Goal: Task Accomplishment & Management: Manage account settings

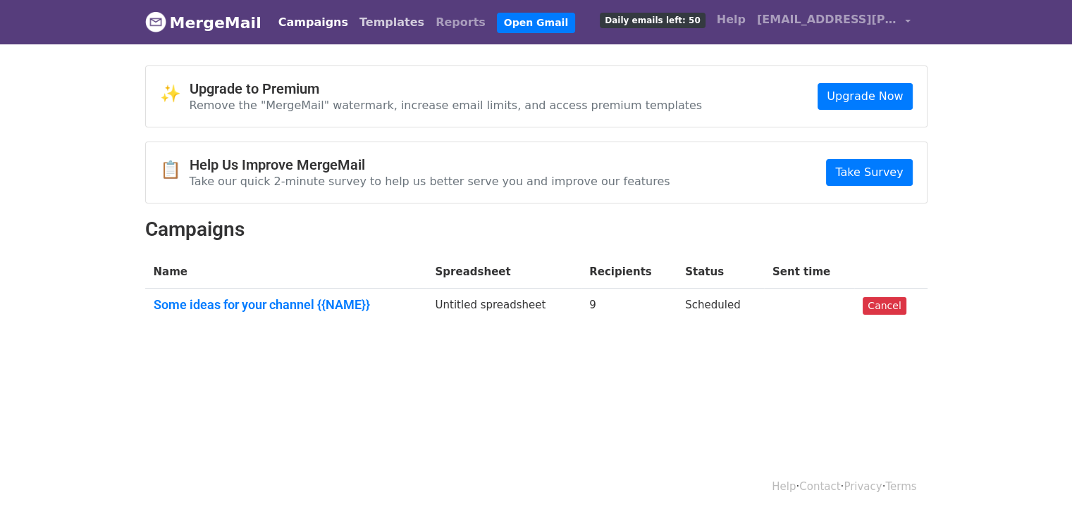
click at [364, 22] on link "Templates" at bounding box center [392, 22] width 76 height 28
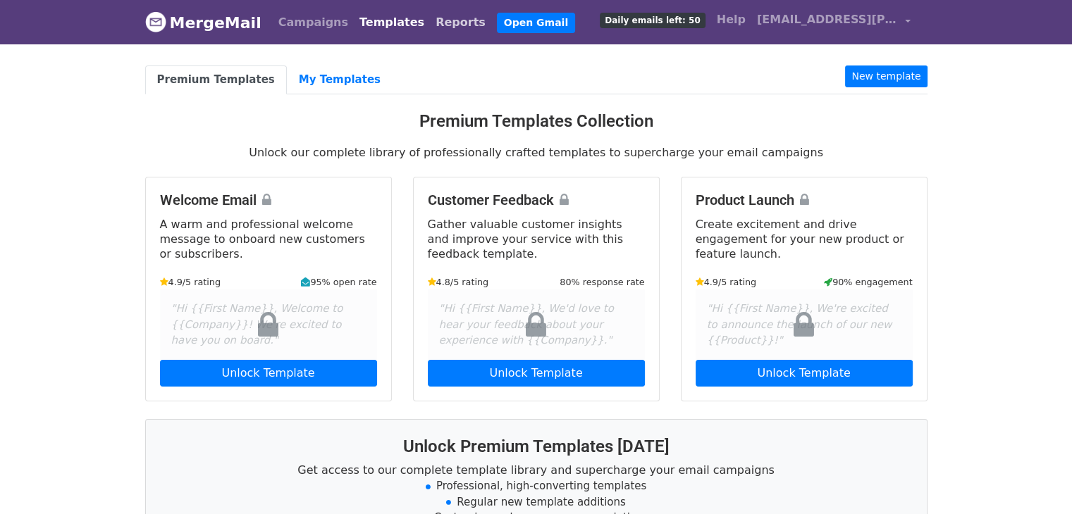
click at [430, 20] on link "Reports" at bounding box center [460, 22] width 61 height 28
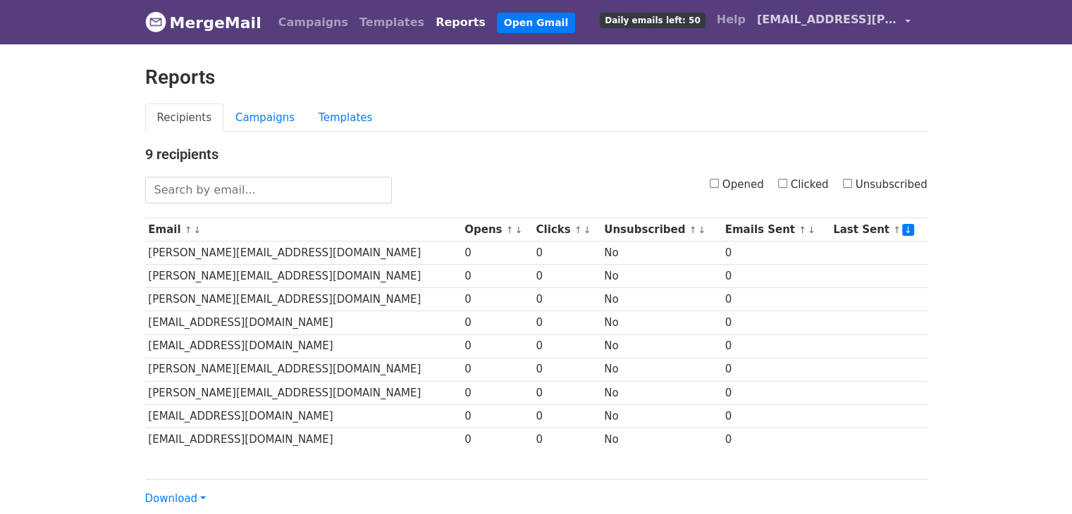
click at [905, 19] on link "[EMAIL_ADDRESS][PERSON_NAME][DOMAIN_NAME]" at bounding box center [833, 22] width 165 height 33
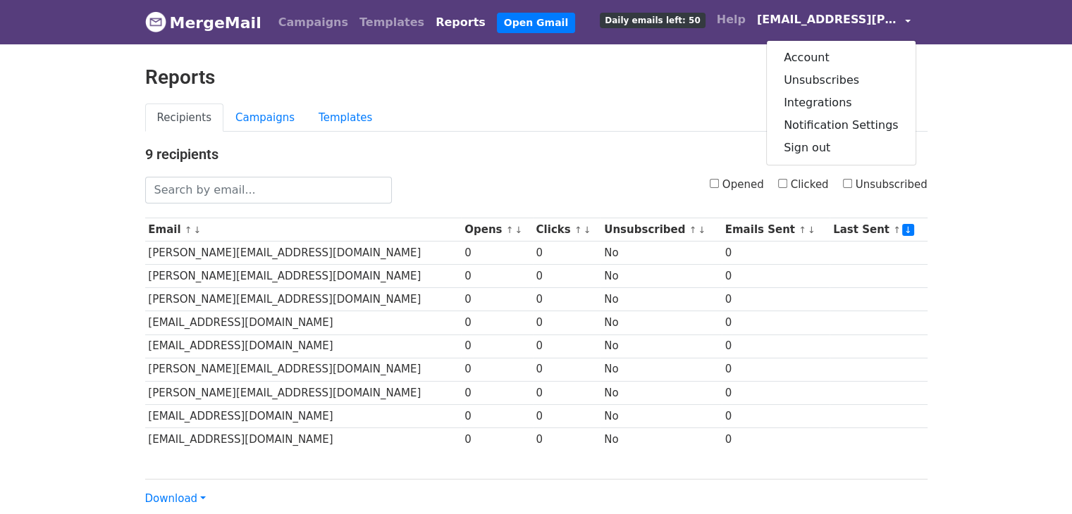
click at [596, 108] on ul "Recipients Campaigns Templates" at bounding box center [536, 118] width 782 height 29
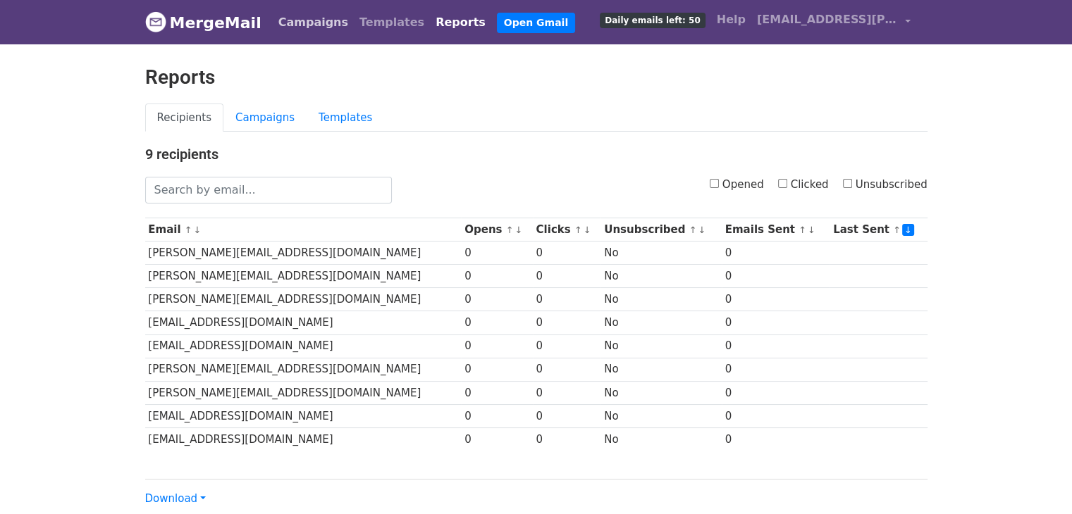
click at [300, 19] on link "Campaigns" at bounding box center [313, 22] width 81 height 28
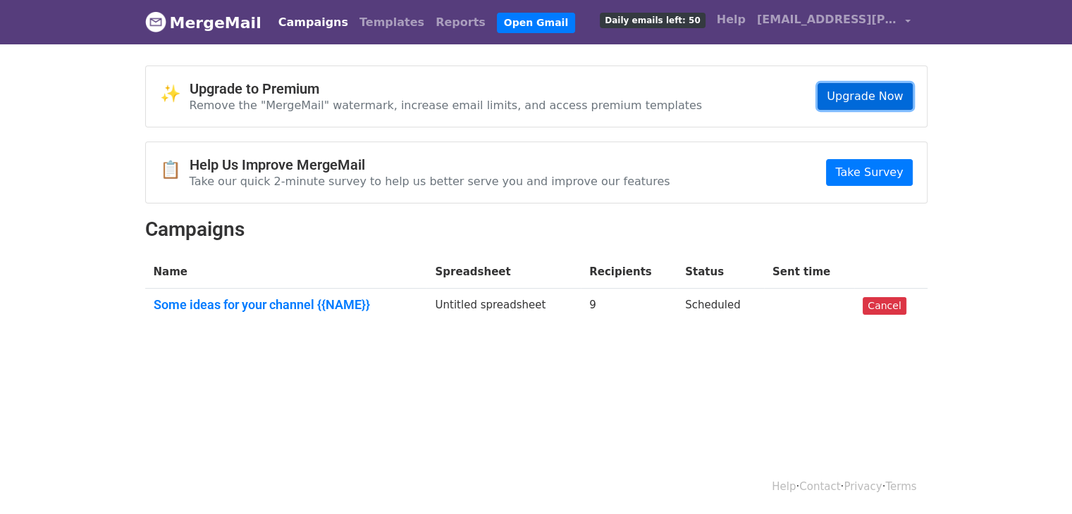
click at [840, 94] on link "Upgrade Now" at bounding box center [865, 96] width 94 height 27
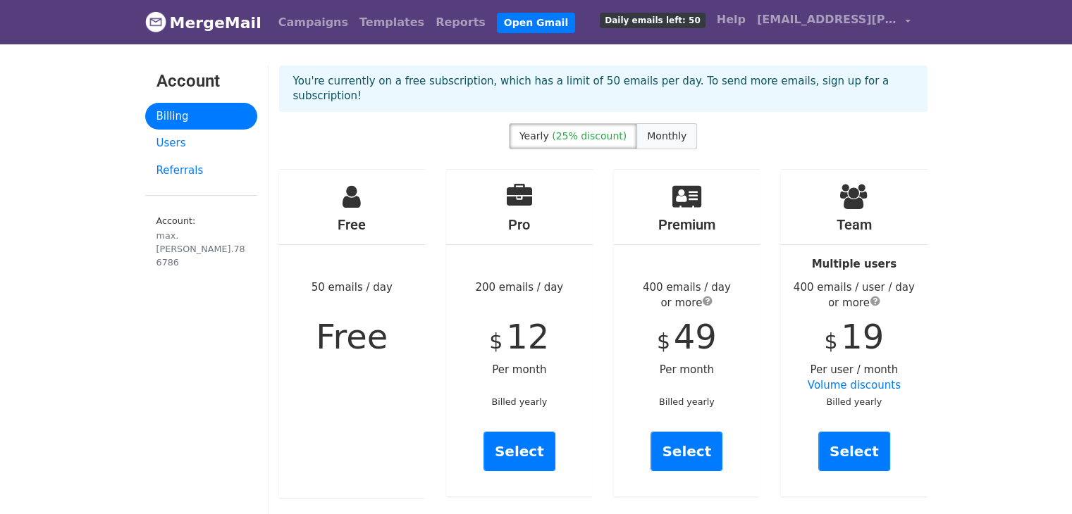
drag, startPoint x: 650, startPoint y: 118, endPoint x: 646, endPoint y: 128, distance: 10.1
click at [649, 130] on span "Monthly" at bounding box center [666, 135] width 39 height 11
click at [191, 148] on link "Users" at bounding box center [201, 143] width 112 height 27
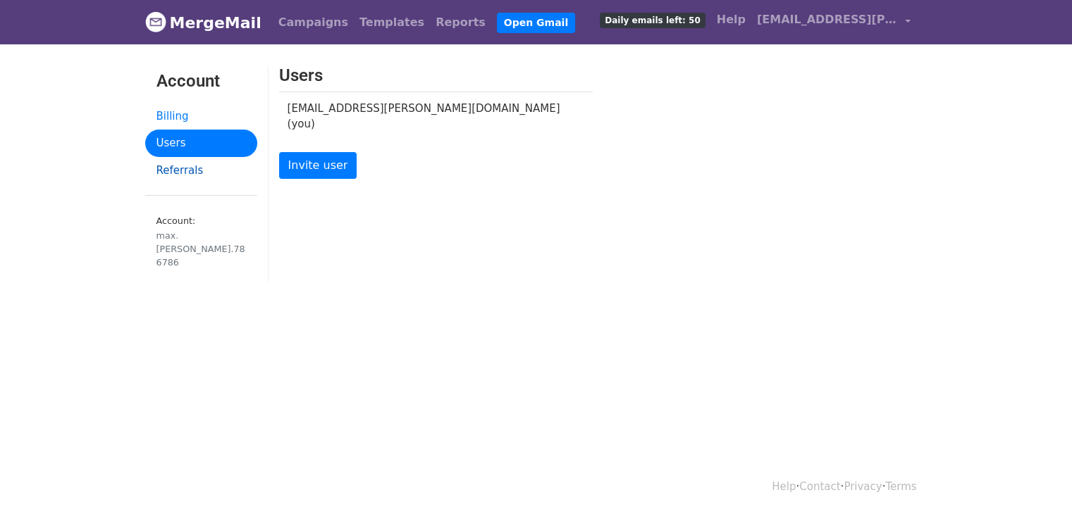
click at [177, 167] on link "Referrals" at bounding box center [201, 170] width 112 height 27
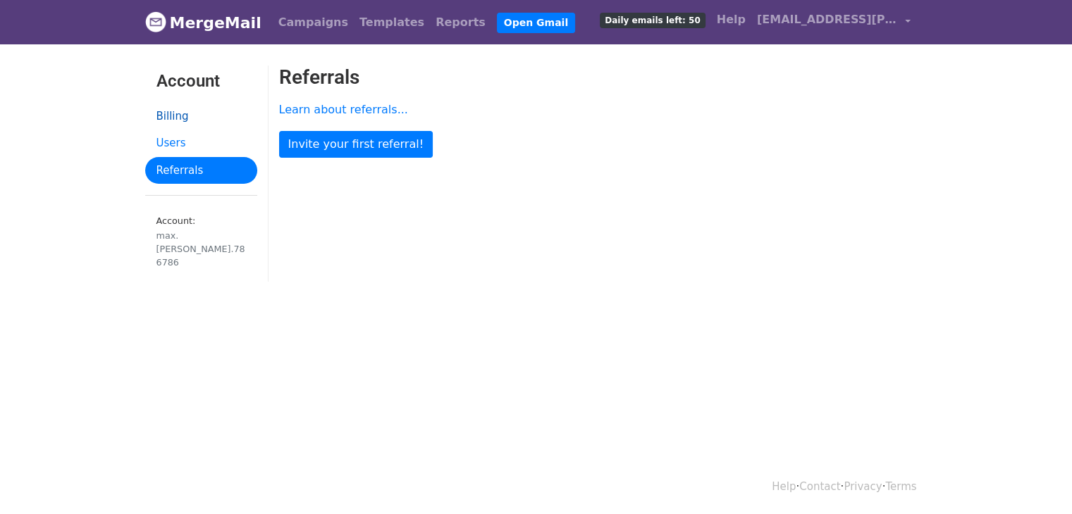
click at [206, 122] on link "Billing" at bounding box center [201, 116] width 112 height 27
